Goal: Information Seeking & Learning: Learn about a topic

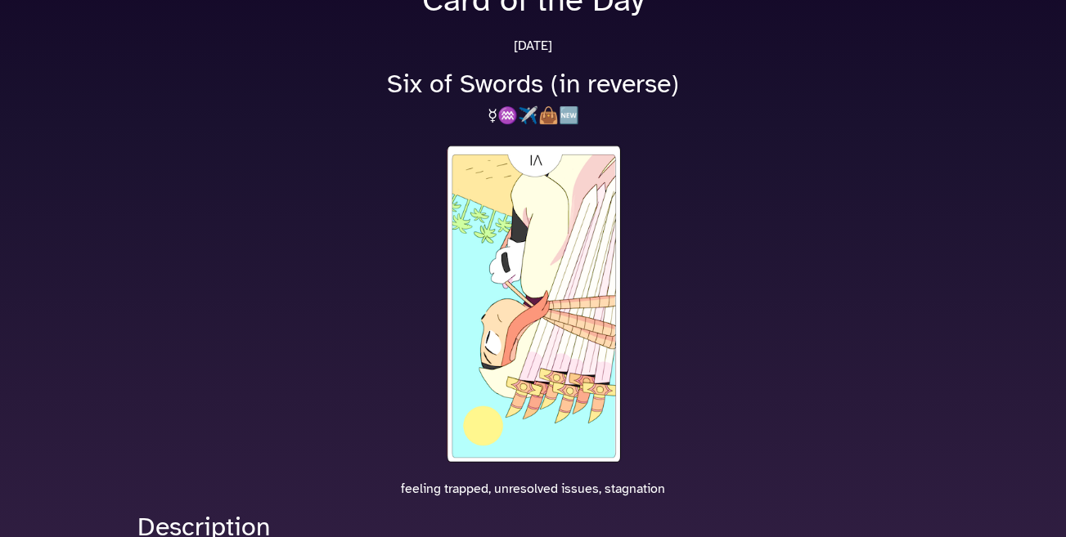
scroll to position [164, 0]
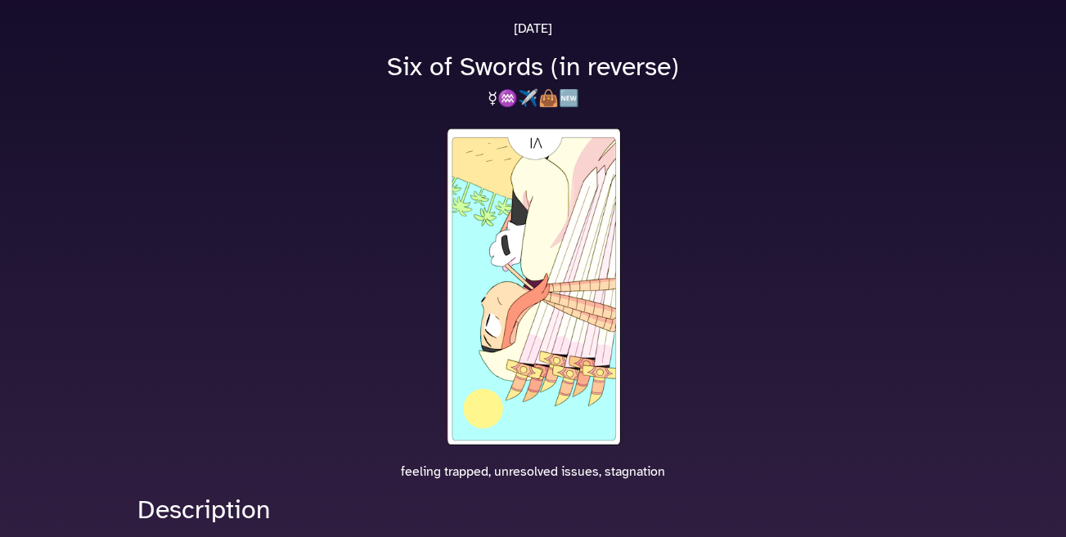
click at [528, 269] on img at bounding box center [533, 287] width 183 height 324
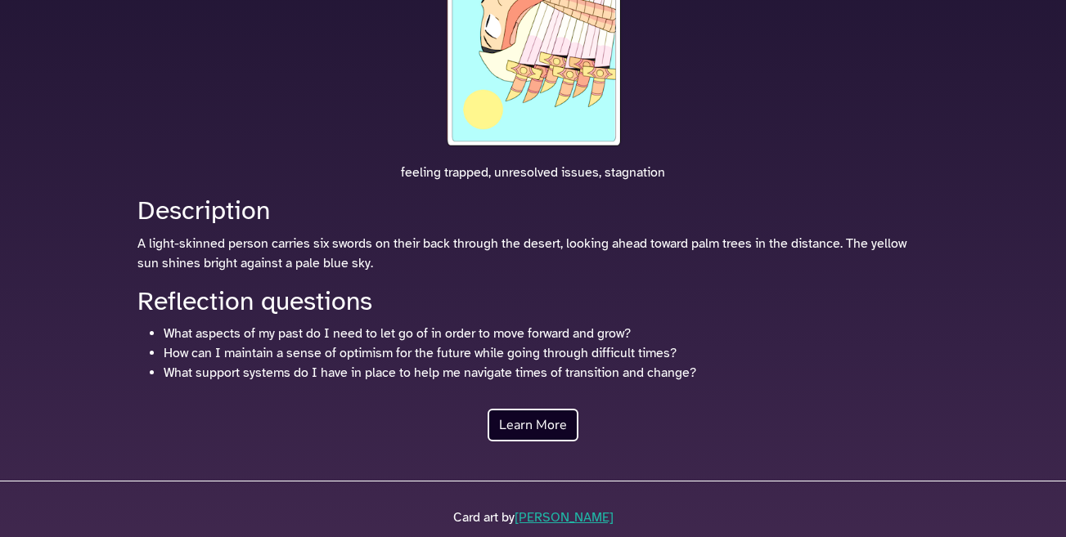
scroll to position [545, 0]
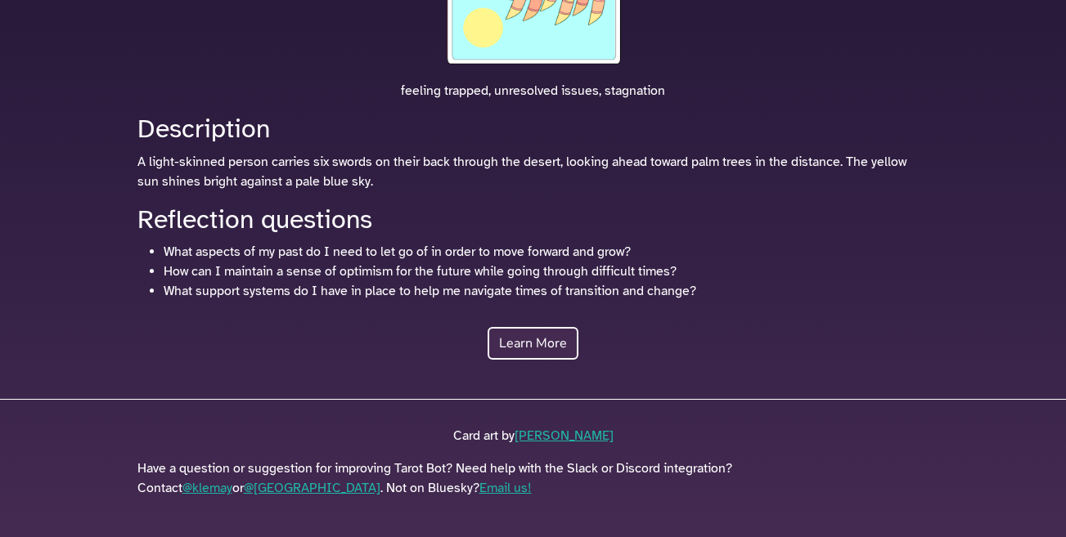
click at [549, 343] on link "Learn More" at bounding box center [532, 343] width 91 height 33
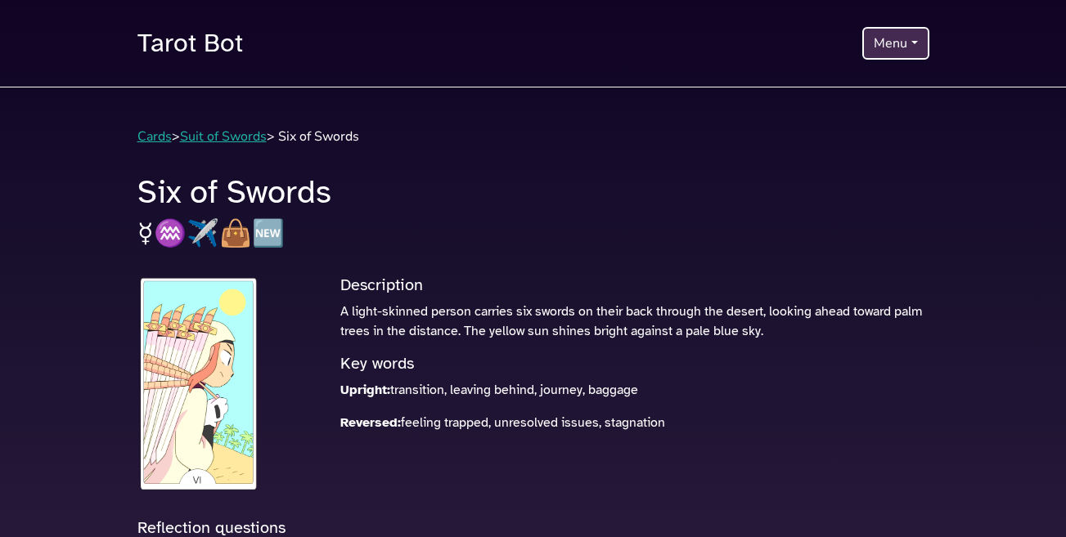
click at [892, 47] on button "Menu" at bounding box center [895, 43] width 66 height 33
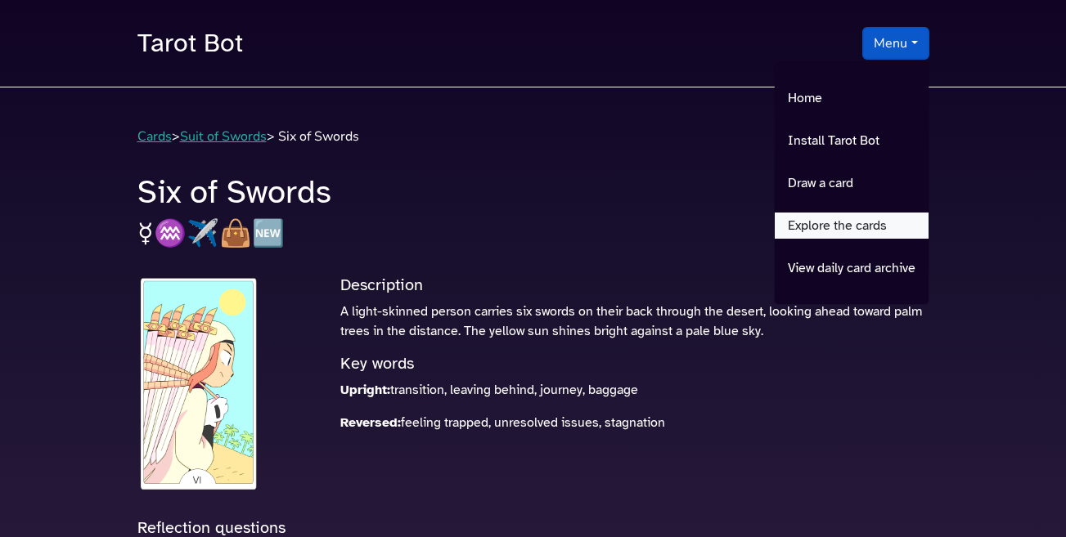
click at [848, 225] on link "Explore the cards" at bounding box center [851, 226] width 154 height 26
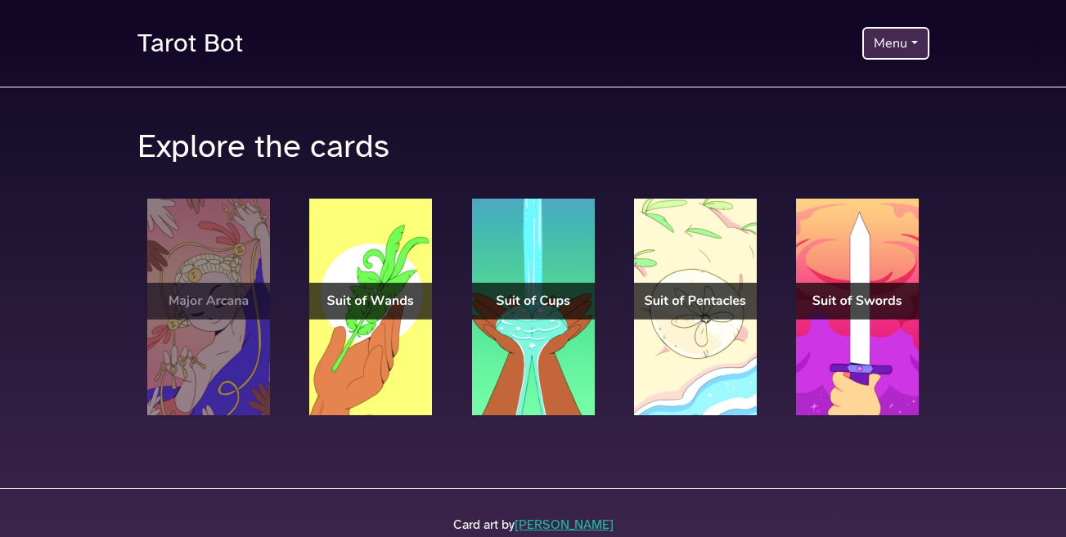
click at [223, 312] on img at bounding box center [208, 307] width 123 height 217
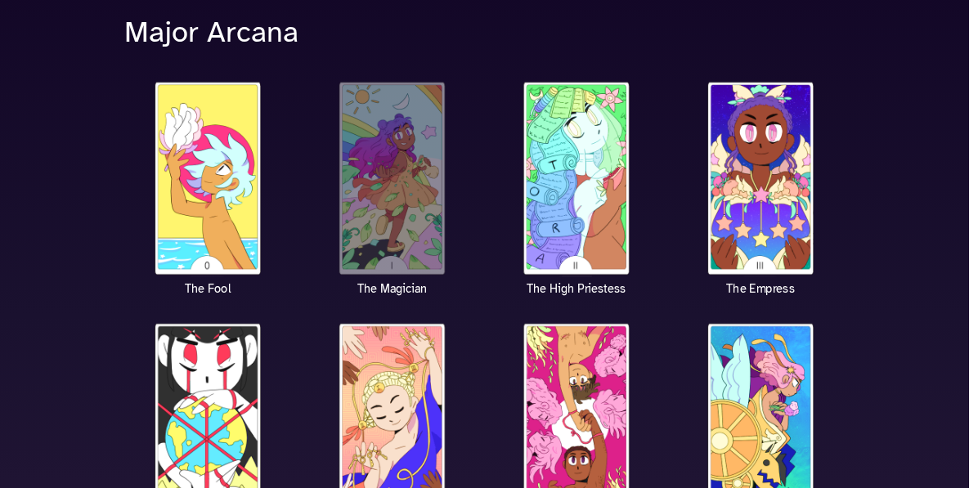
scroll to position [164, 0]
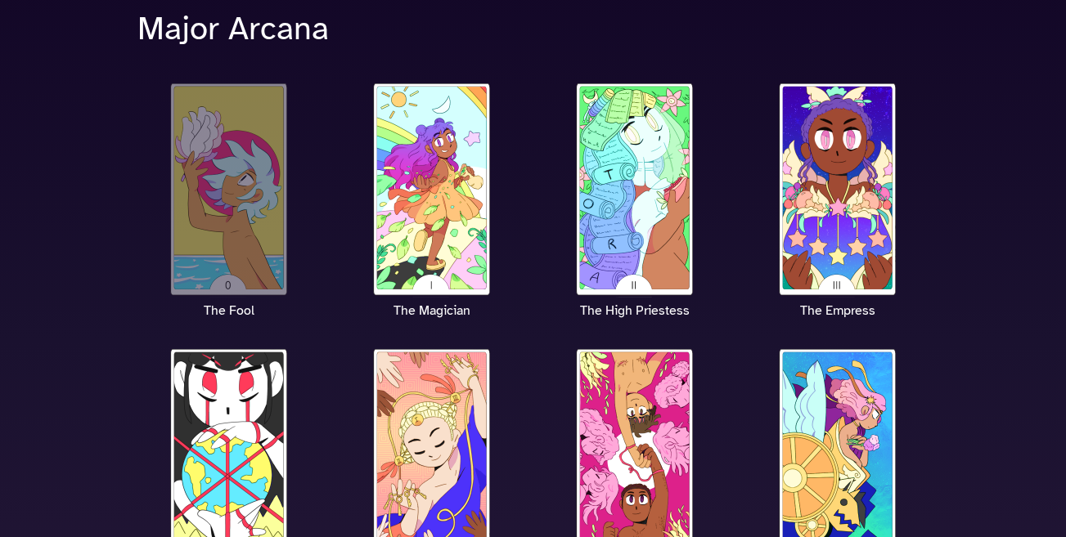
click at [226, 227] on img at bounding box center [229, 189] width 123 height 217
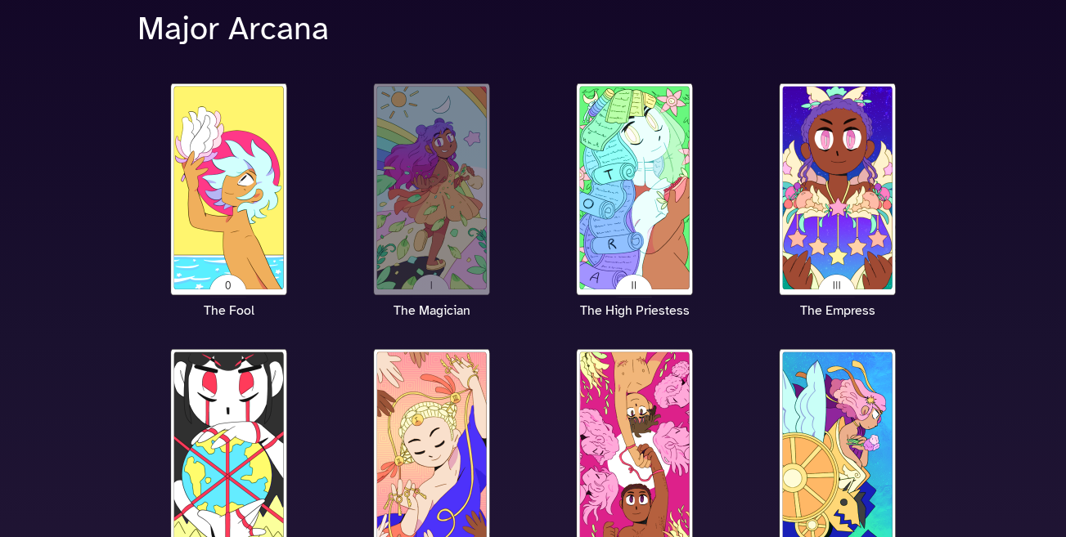
click at [435, 253] on img at bounding box center [431, 189] width 123 height 217
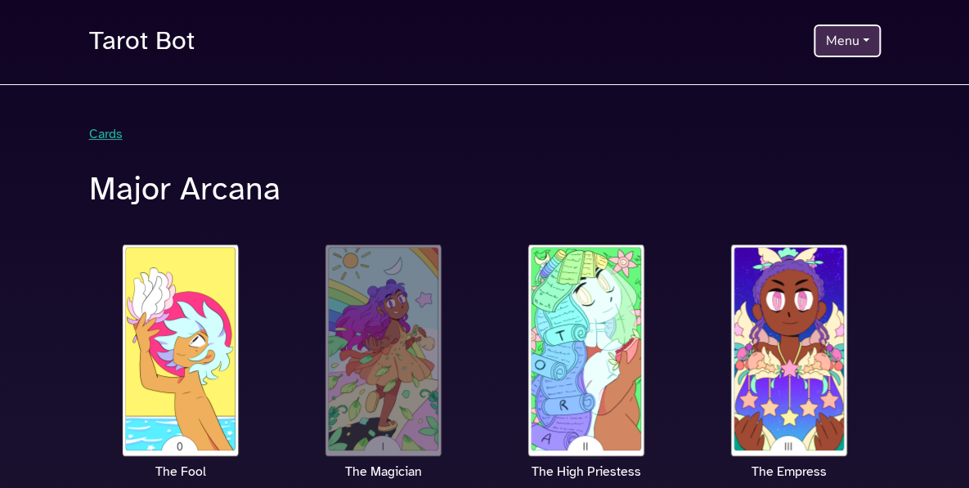
scroll to position [0, 0]
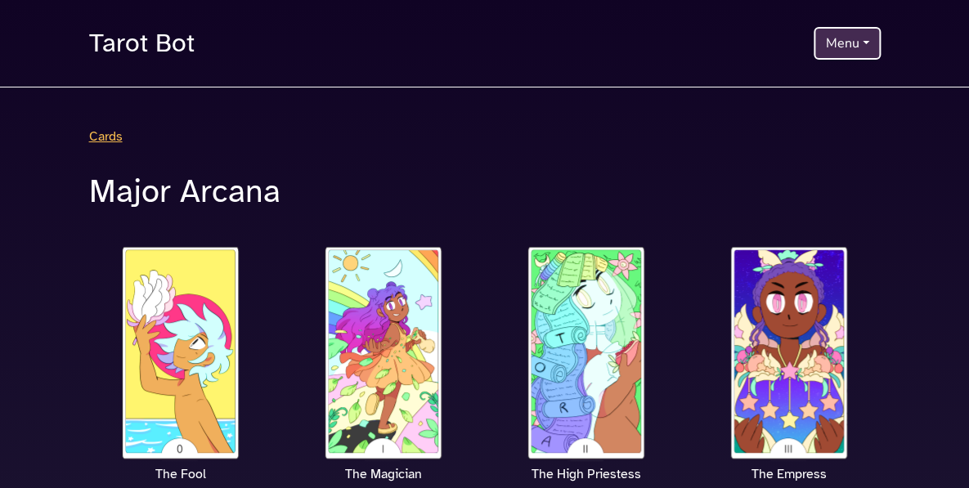
click at [95, 140] on link "Cards" at bounding box center [106, 136] width 34 height 16
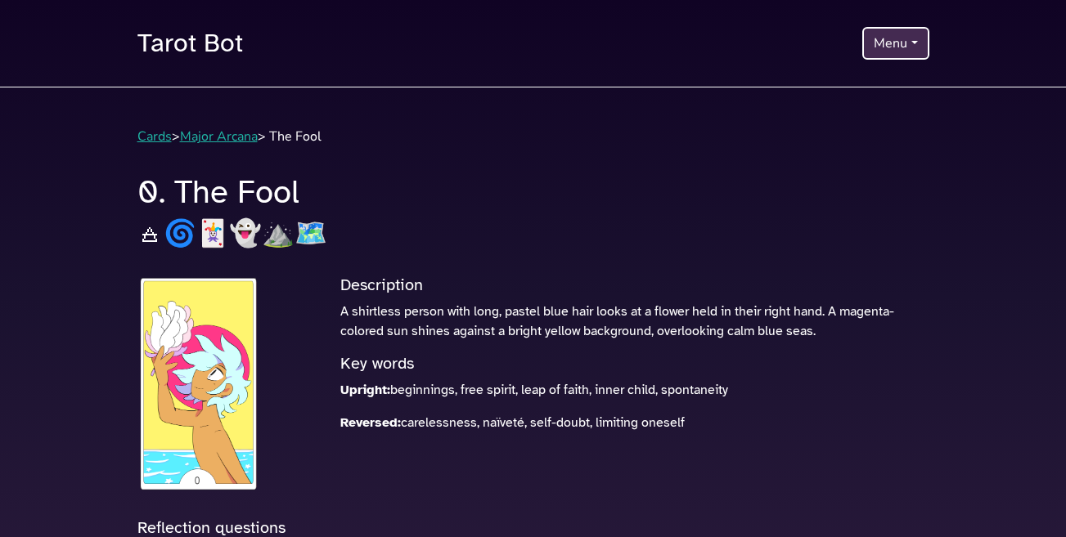
click at [163, 363] on img at bounding box center [198, 384] width 123 height 217
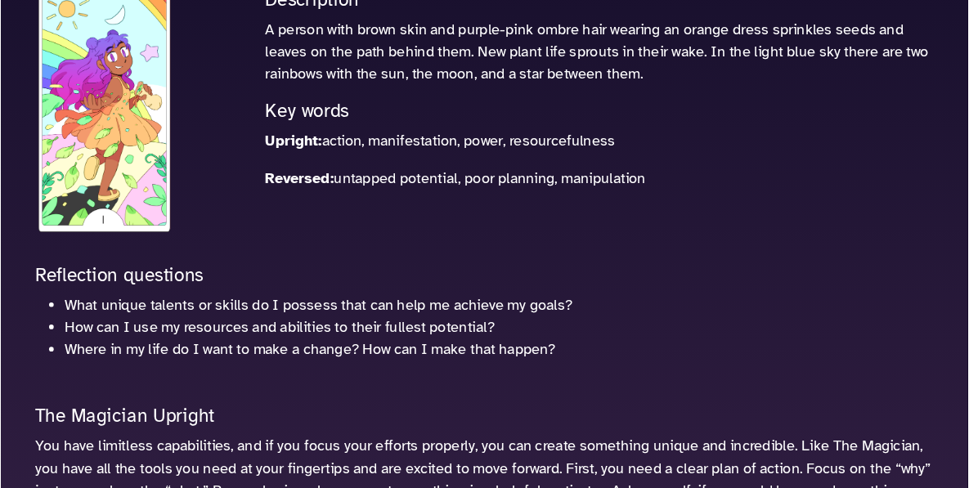
scroll to position [280, 0]
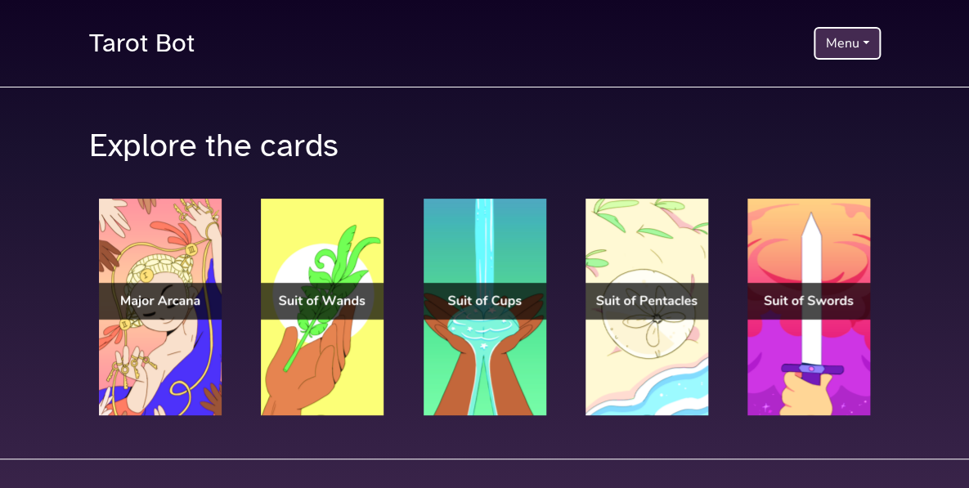
click at [856, 45] on button "Menu" at bounding box center [847, 43] width 66 height 33
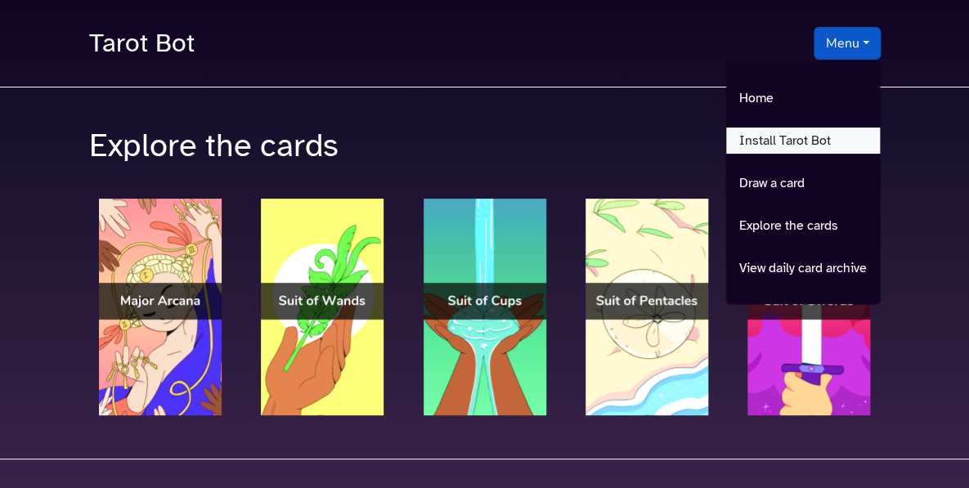
click at [800, 149] on link "Install Tarot Bot" at bounding box center [803, 141] width 154 height 26
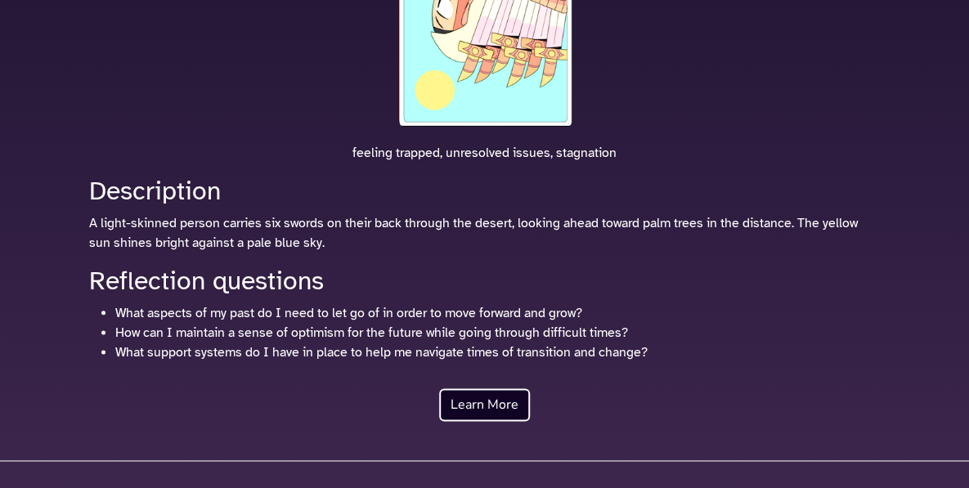
scroll to position [495, 0]
